Goal: Task Accomplishment & Management: Manage account settings

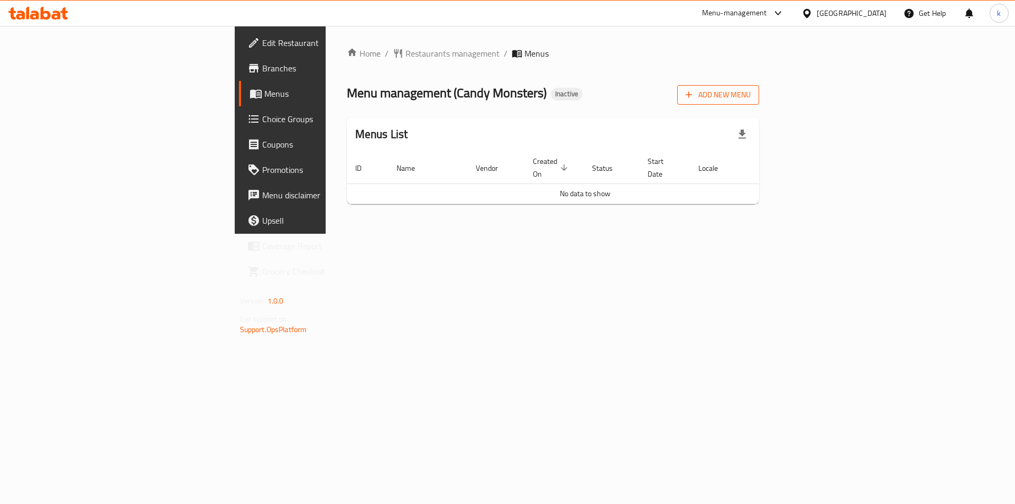
click at [751, 97] on span "Add New Menu" at bounding box center [718, 94] width 65 height 13
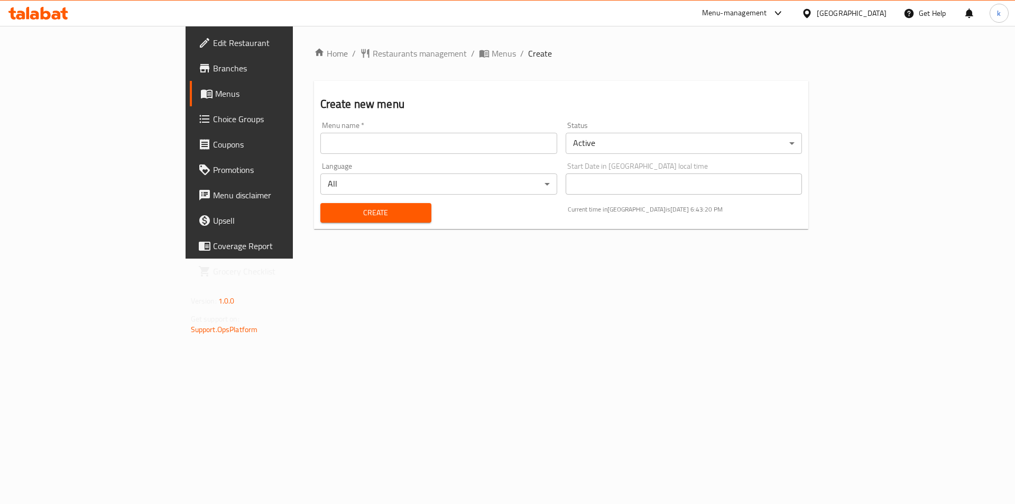
click at [320, 150] on input "text" at bounding box center [438, 143] width 237 height 21
type input "[DATE]"
click at [329, 208] on span "Create" at bounding box center [376, 212] width 94 height 13
click at [190, 87] on link "Menus" at bounding box center [272, 93] width 165 height 25
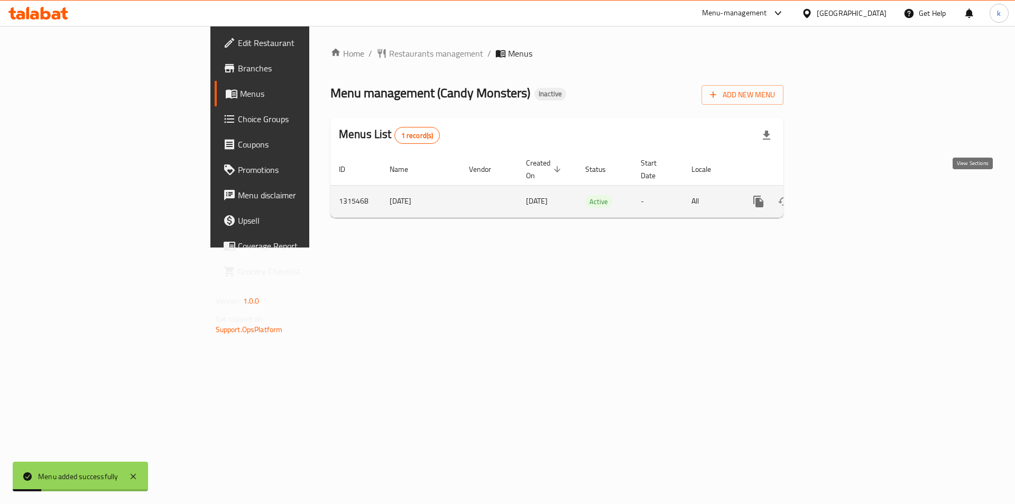
click at [847, 189] on link "enhanced table" at bounding box center [834, 201] width 25 height 25
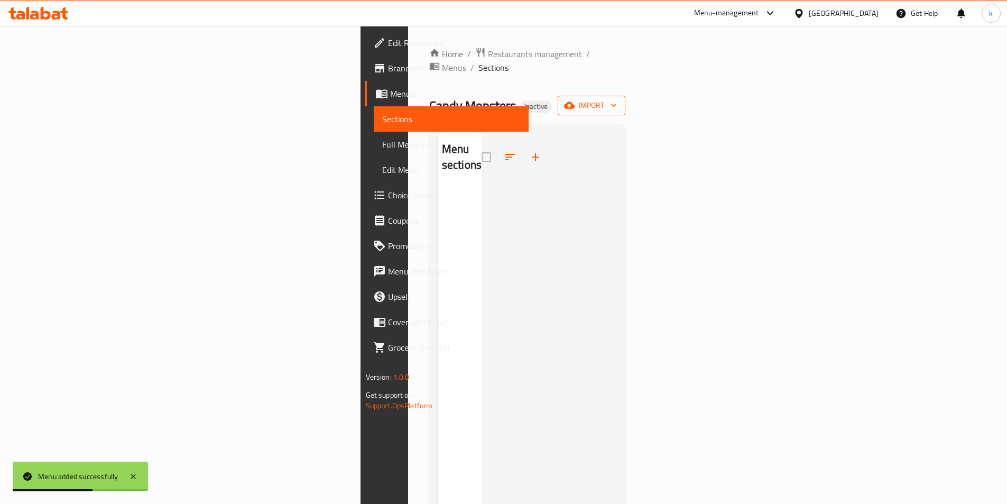
click at [575, 102] on icon "button" at bounding box center [569, 105] width 11 height 7
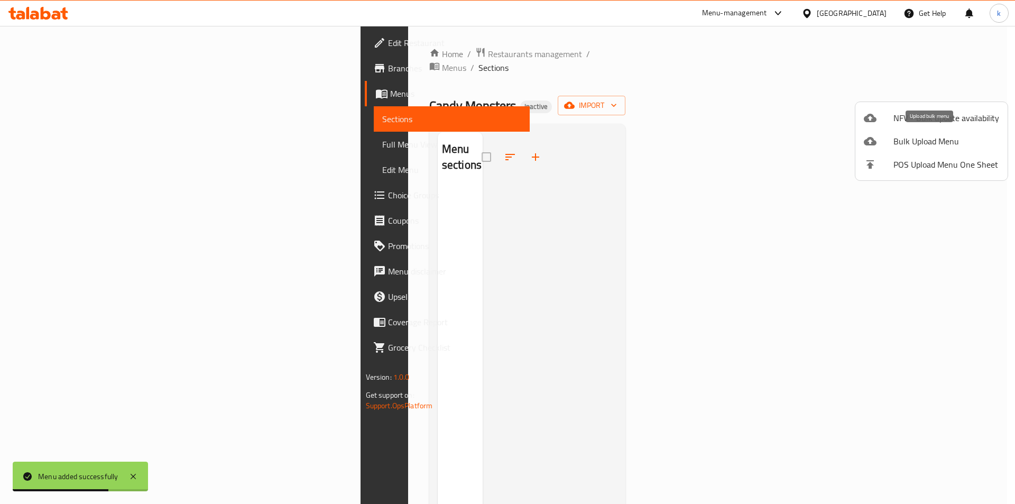
click at [909, 135] on span "Bulk Upload Menu" at bounding box center [946, 141] width 106 height 13
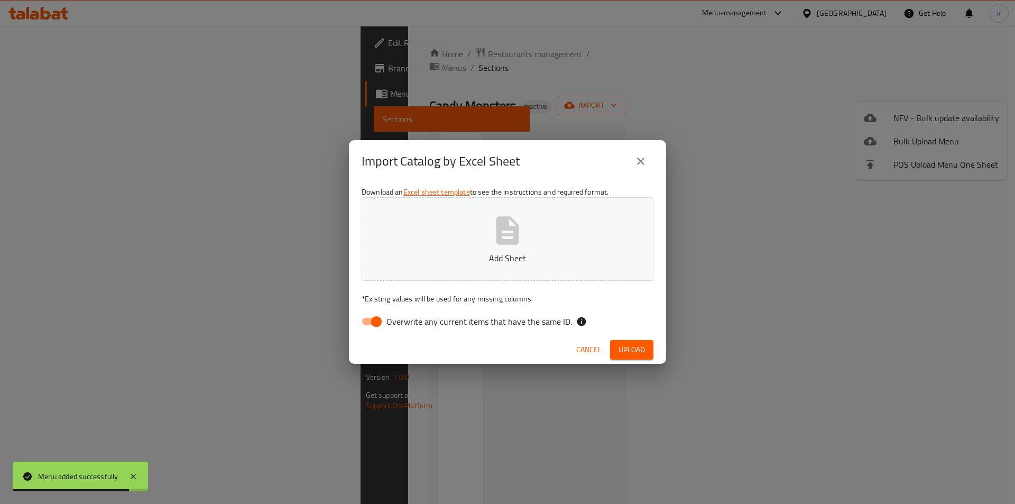
click at [382, 317] on input "Overwrite any current items that have the same ID." at bounding box center [376, 321] width 60 height 20
checkbox input "false"
click at [464, 252] on p "Add Sheet" at bounding box center [507, 258] width 259 height 13
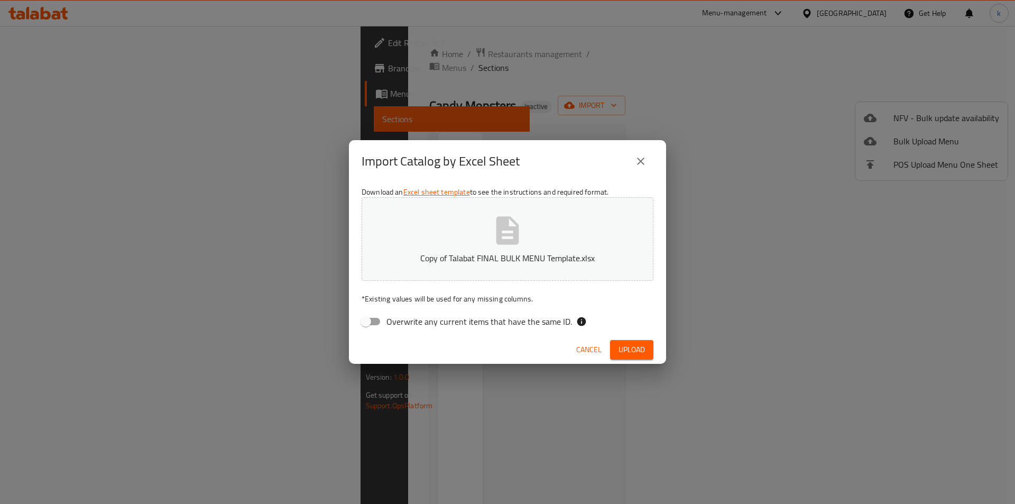
click at [645, 348] on button "Upload" at bounding box center [631, 350] width 43 height 20
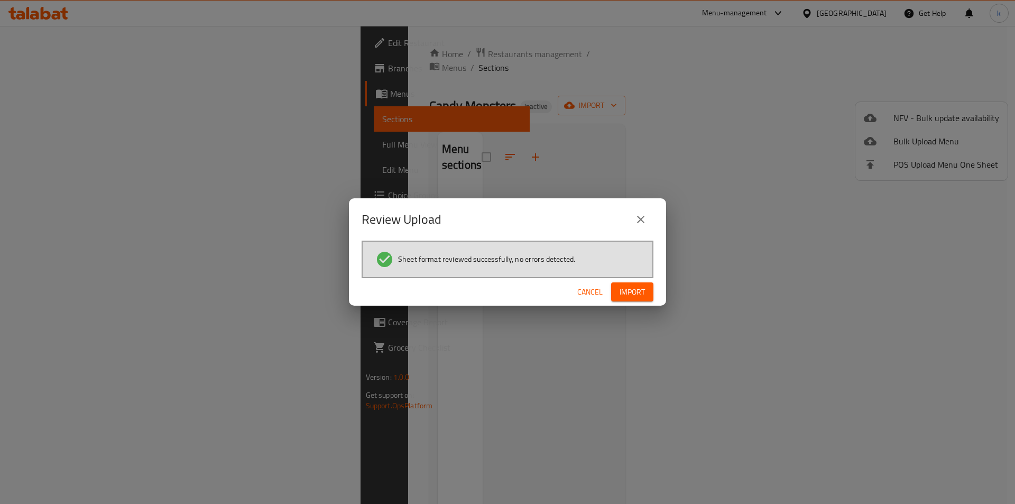
click at [638, 293] on span "Import" at bounding box center [632, 291] width 25 height 13
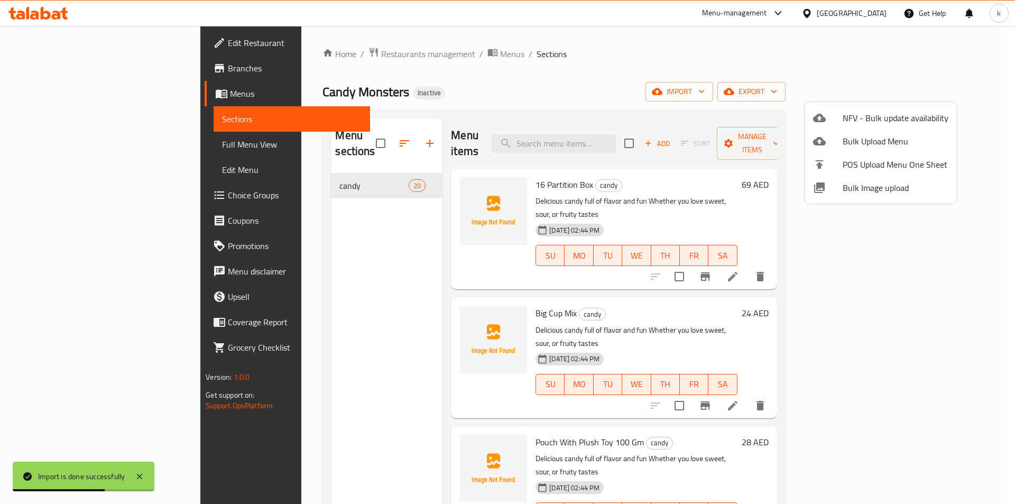
click at [497, 86] on div at bounding box center [507, 252] width 1015 height 504
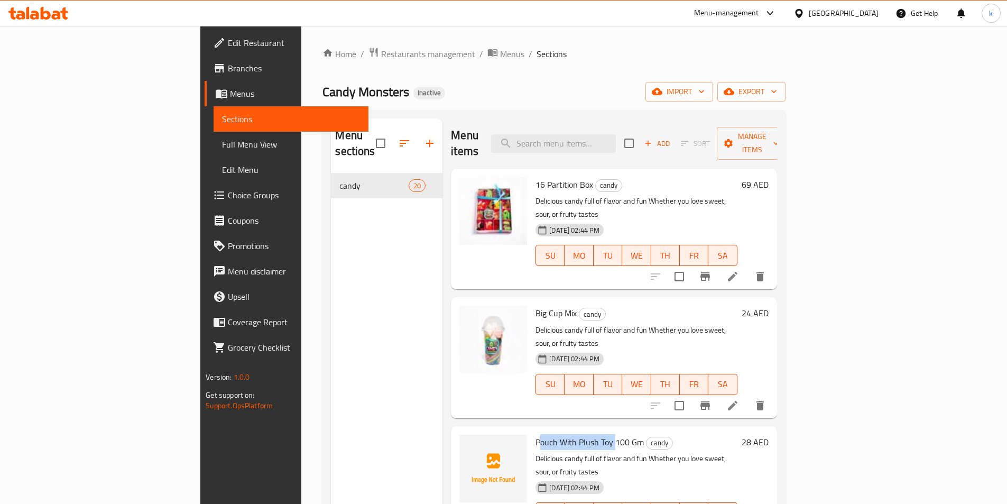
drag, startPoint x: 488, startPoint y: 399, endPoint x: 560, endPoint y: 401, distance: 72.5
click at [560, 434] on span "Pouch With Plush Toy 100 Gm" at bounding box center [590, 442] width 108 height 16
copy span "Pouch With Plush Toy"
drag, startPoint x: 589, startPoint y: 401, endPoint x: 487, endPoint y: 402, distance: 102.0
click at [536, 434] on span "Pouch With Plush Toy 100 Gm" at bounding box center [590, 442] width 108 height 16
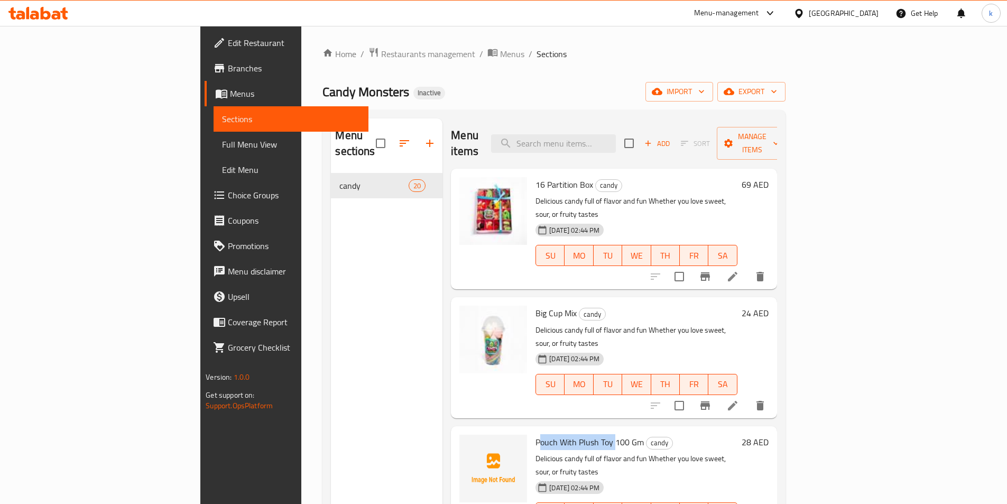
copy span "Pouch With Plush Toy 100 Gm"
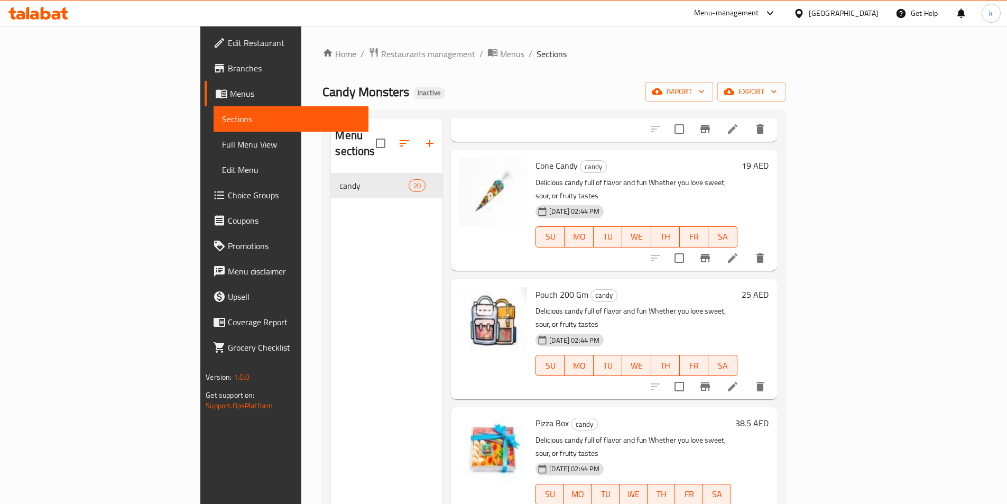
scroll to position [246, 0]
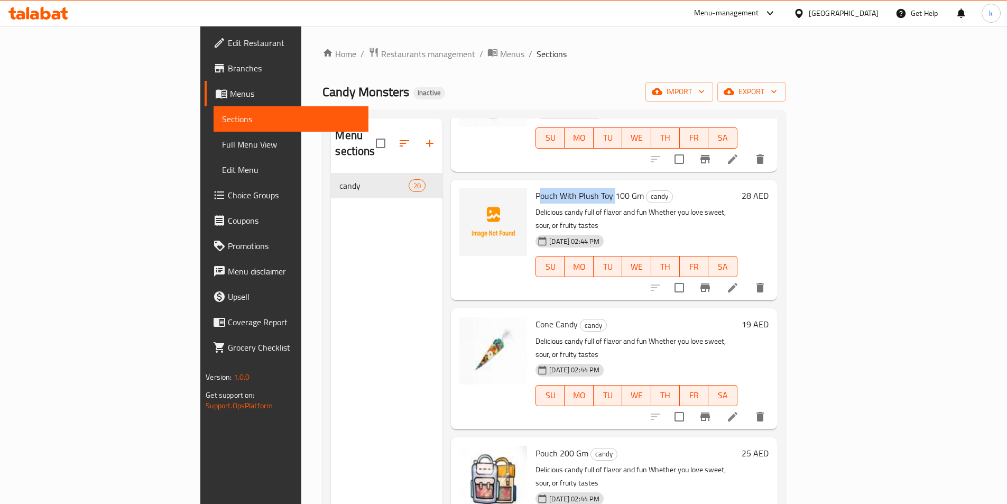
click at [222, 146] on span "Full Menu View" at bounding box center [291, 144] width 138 height 13
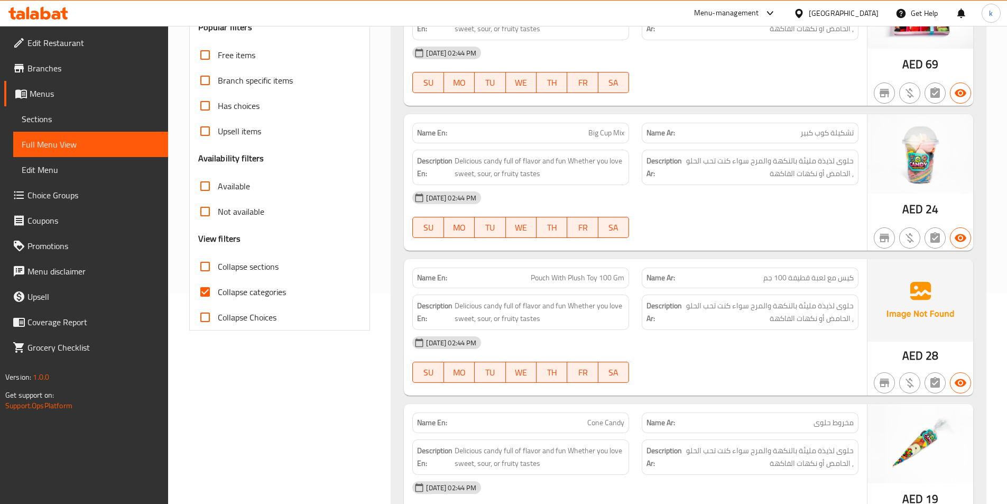
scroll to position [211, 0]
click at [244, 292] on span "Collapse categories" at bounding box center [252, 291] width 68 height 13
click at [218, 292] on input "Collapse categories" at bounding box center [204, 291] width 25 height 25
checkbox input "false"
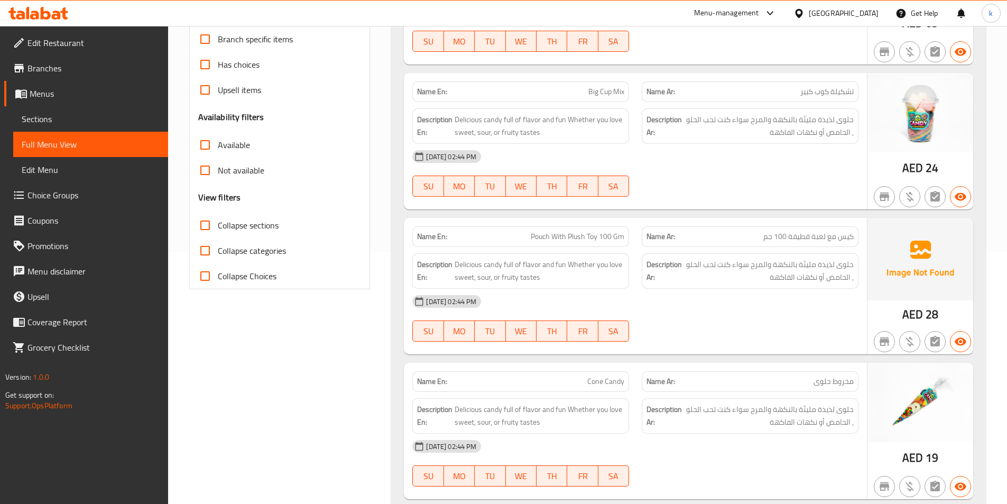
scroll to position [264, 0]
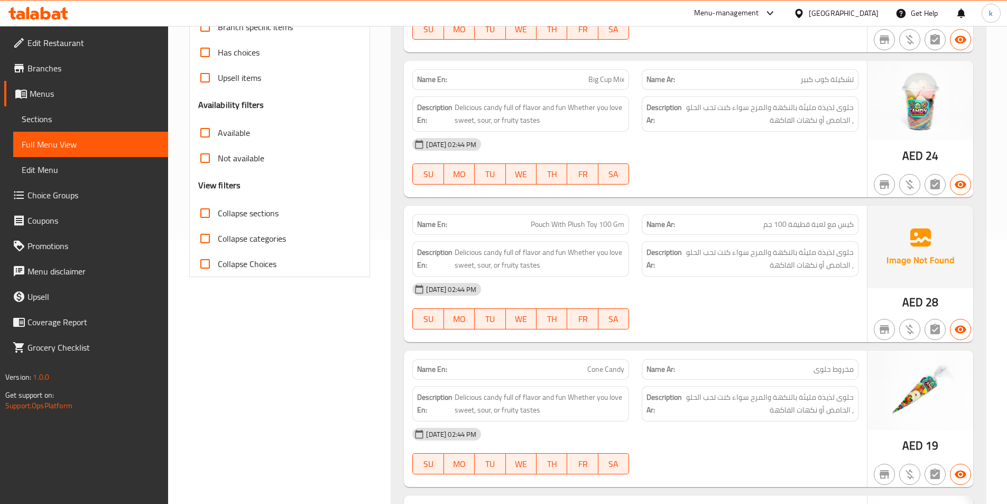
click at [565, 223] on span "Pouch With Plush Toy 100 Gm" at bounding box center [578, 224] width 94 height 11
copy span "Pouch With Plush Toy 100 Gm"
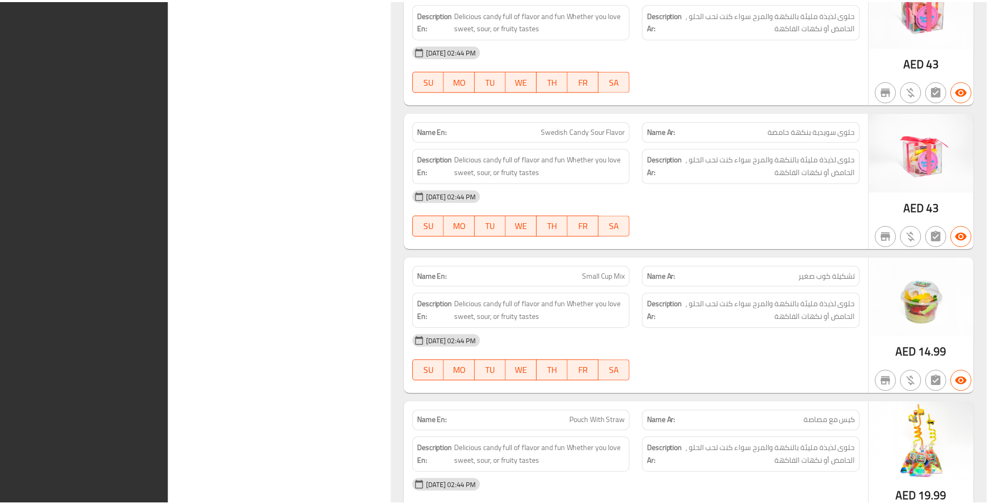
scroll to position [2607, 0]
